Goal: Information Seeking & Learning: Learn about a topic

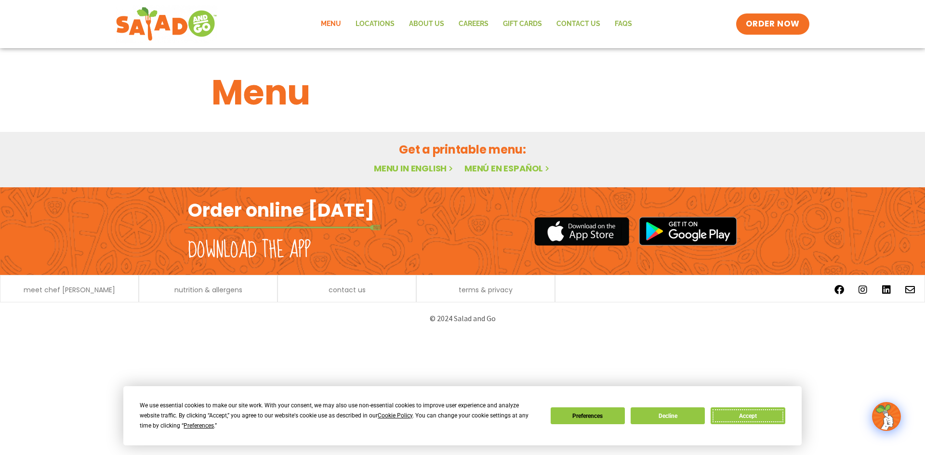
click at [745, 412] on button "Accept" at bounding box center [748, 416] width 74 height 17
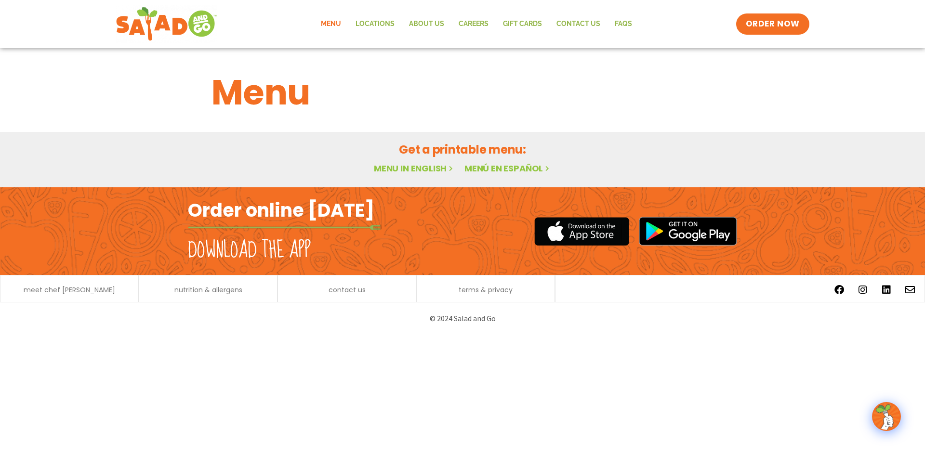
click at [402, 168] on link "Menu in English" at bounding box center [414, 168] width 81 height 12
click at [430, 168] on link "Menu in English" at bounding box center [414, 168] width 81 height 12
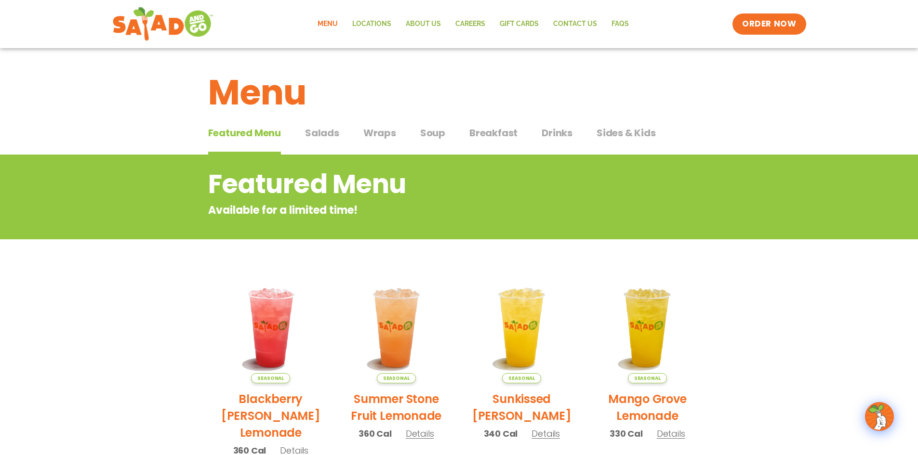
click at [438, 131] on span "Soup" at bounding box center [432, 133] width 25 height 14
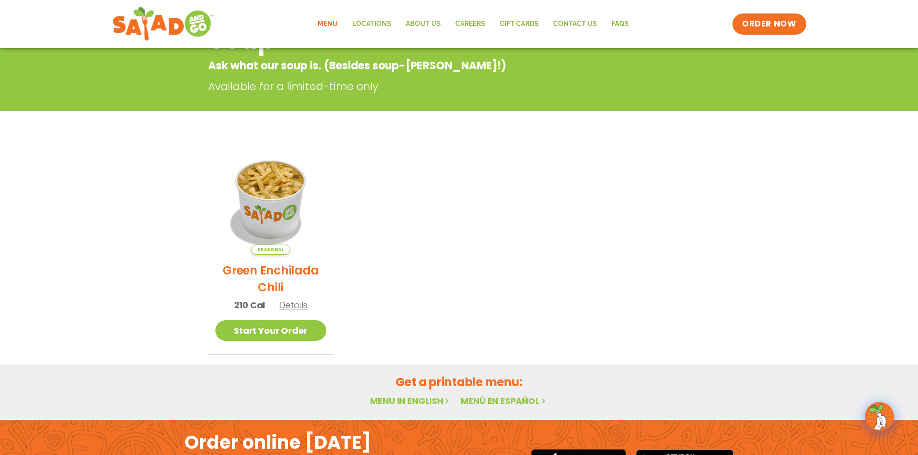
scroll to position [241, 0]
